Goal: Obtain resource: Download file/media

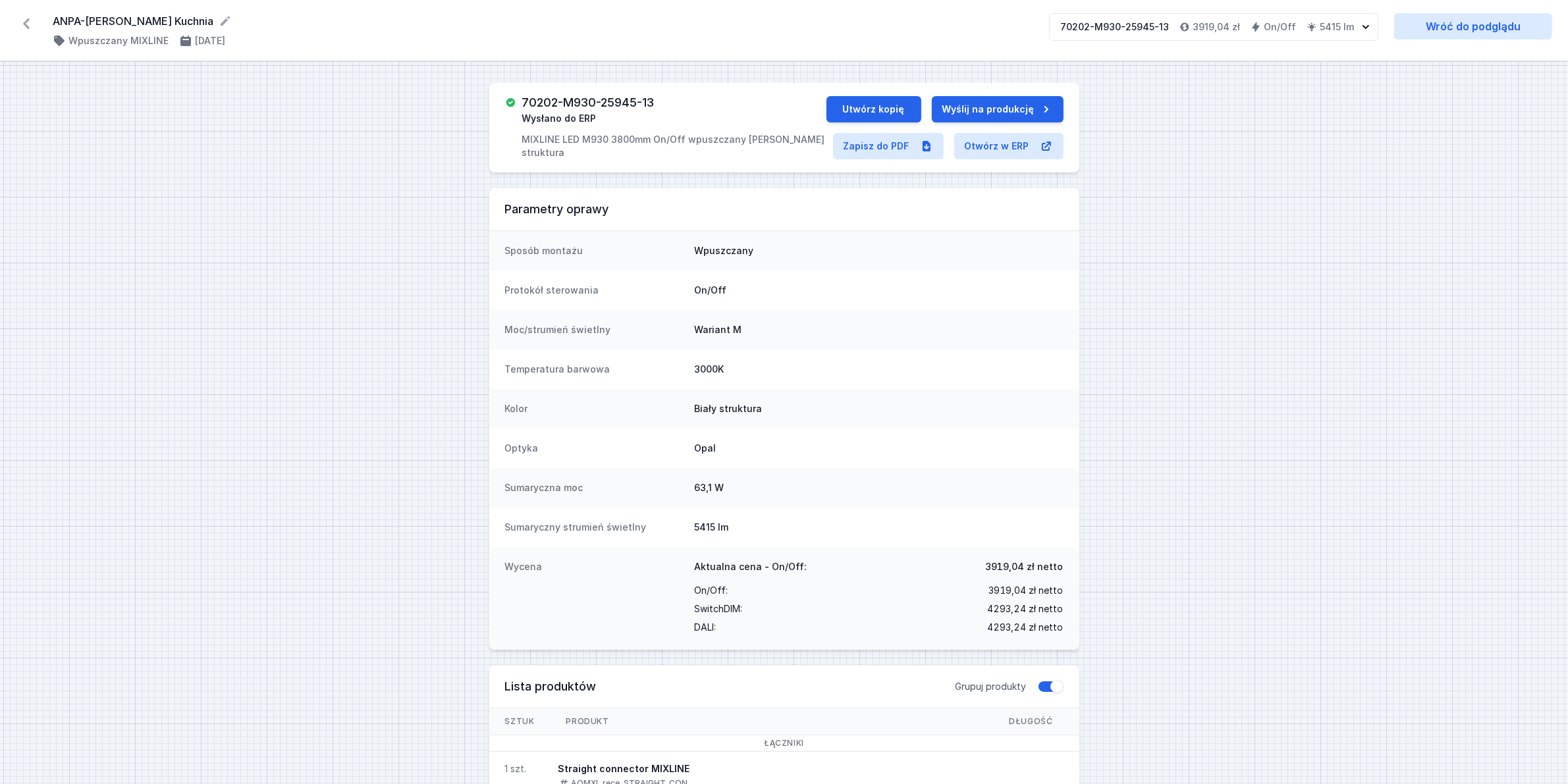
click at [34, 23] on icon at bounding box center [26, 23] width 21 height 21
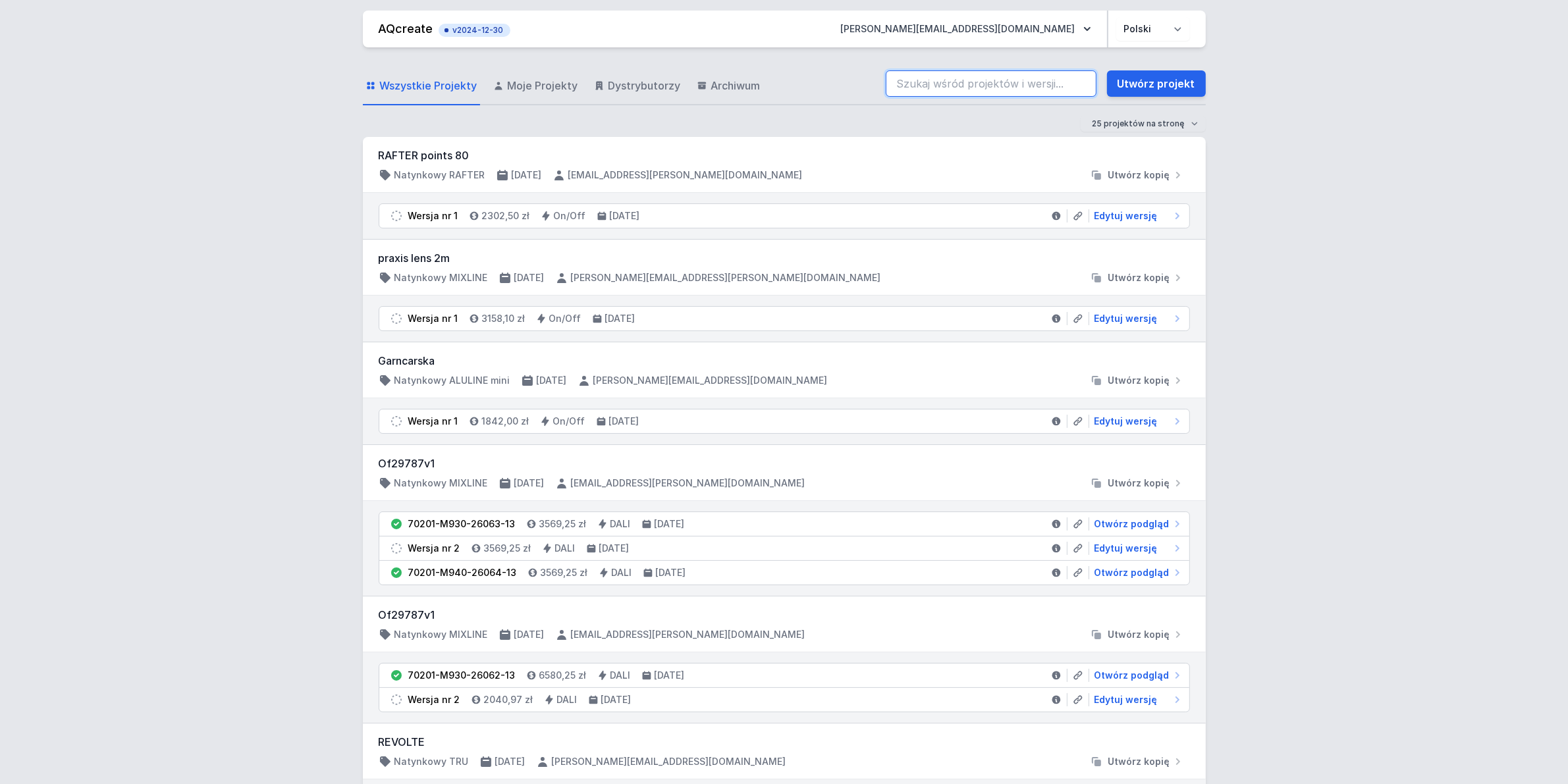
click at [954, 94] on input "search" at bounding box center [991, 83] width 211 height 27
drag, startPoint x: 942, startPoint y: 80, endPoint x: 1220, endPoint y: 7, distance: 287.4
click at [942, 80] on input "70201-M930-25980-13" at bounding box center [991, 83] width 211 height 27
type input "70201-M930-25980-13"
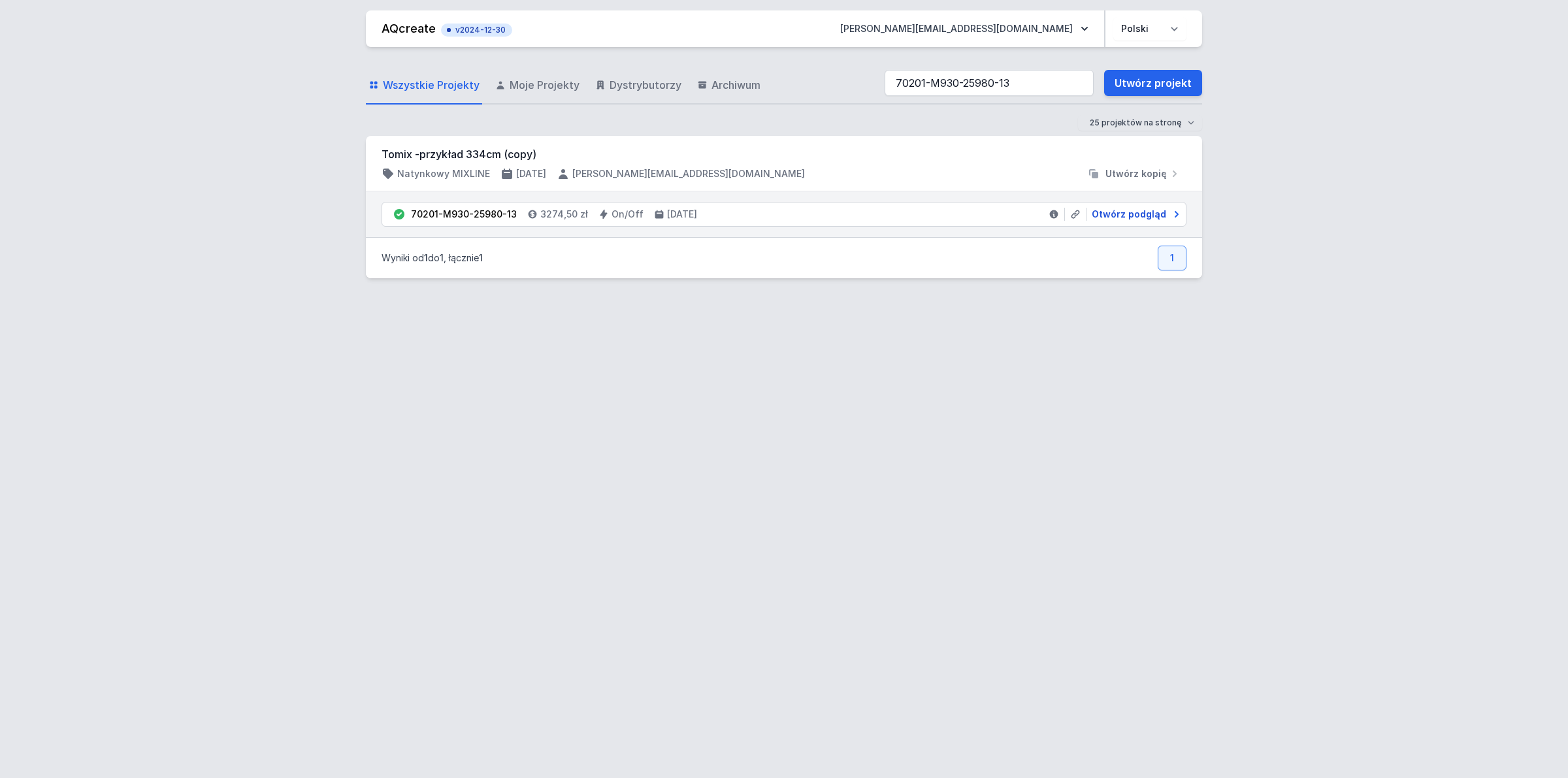
click at [1114, 210] on span "Otwórz podgląd" at bounding box center [1129, 214] width 75 height 13
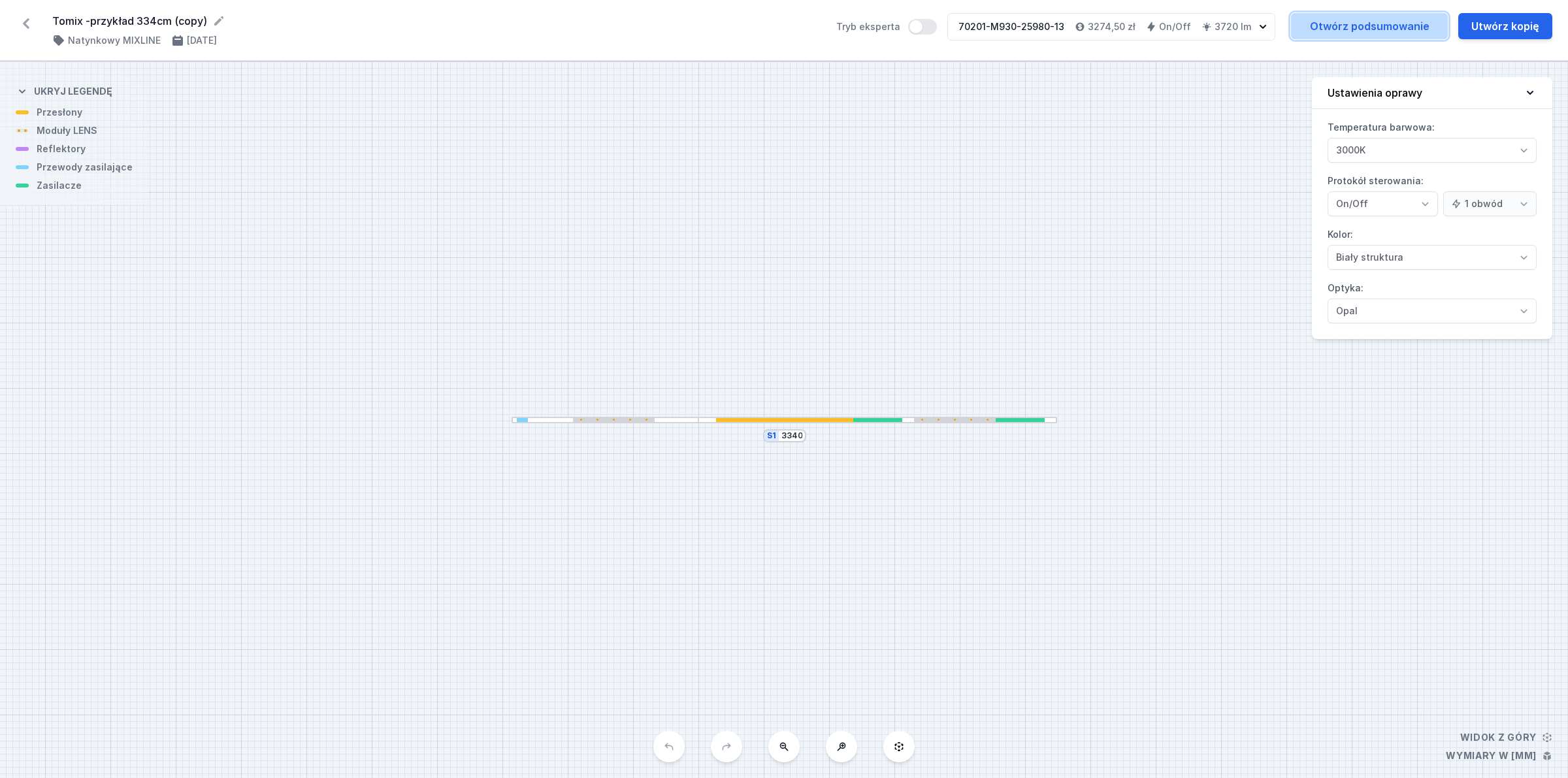
click at [1396, 20] on link "Otwórz podsumowanie" at bounding box center [1369, 25] width 157 height 26
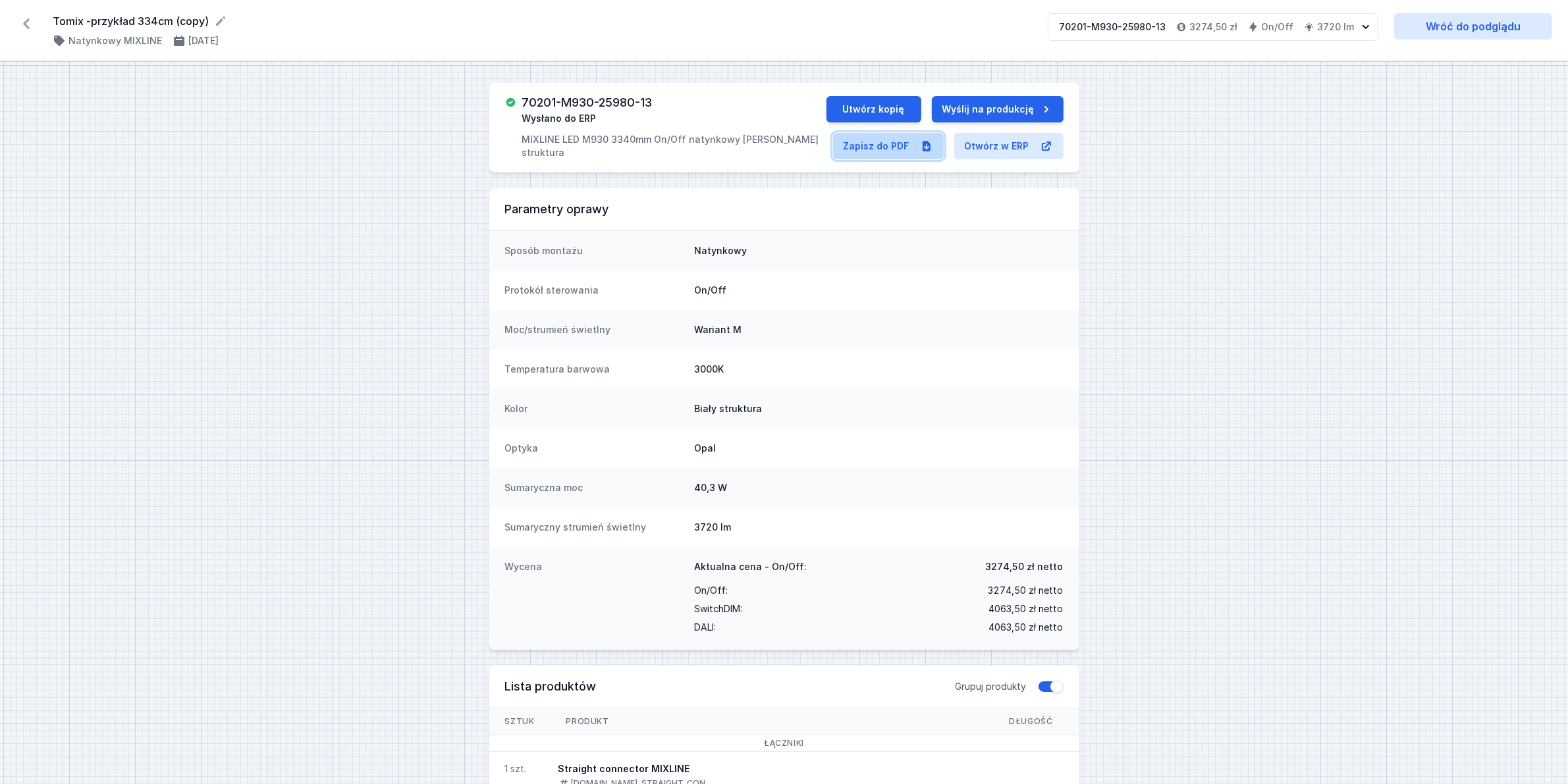
click at [873, 144] on link "Zapisz do PDF" at bounding box center [888, 146] width 110 height 27
